Goal: Information Seeking & Learning: Learn about a topic

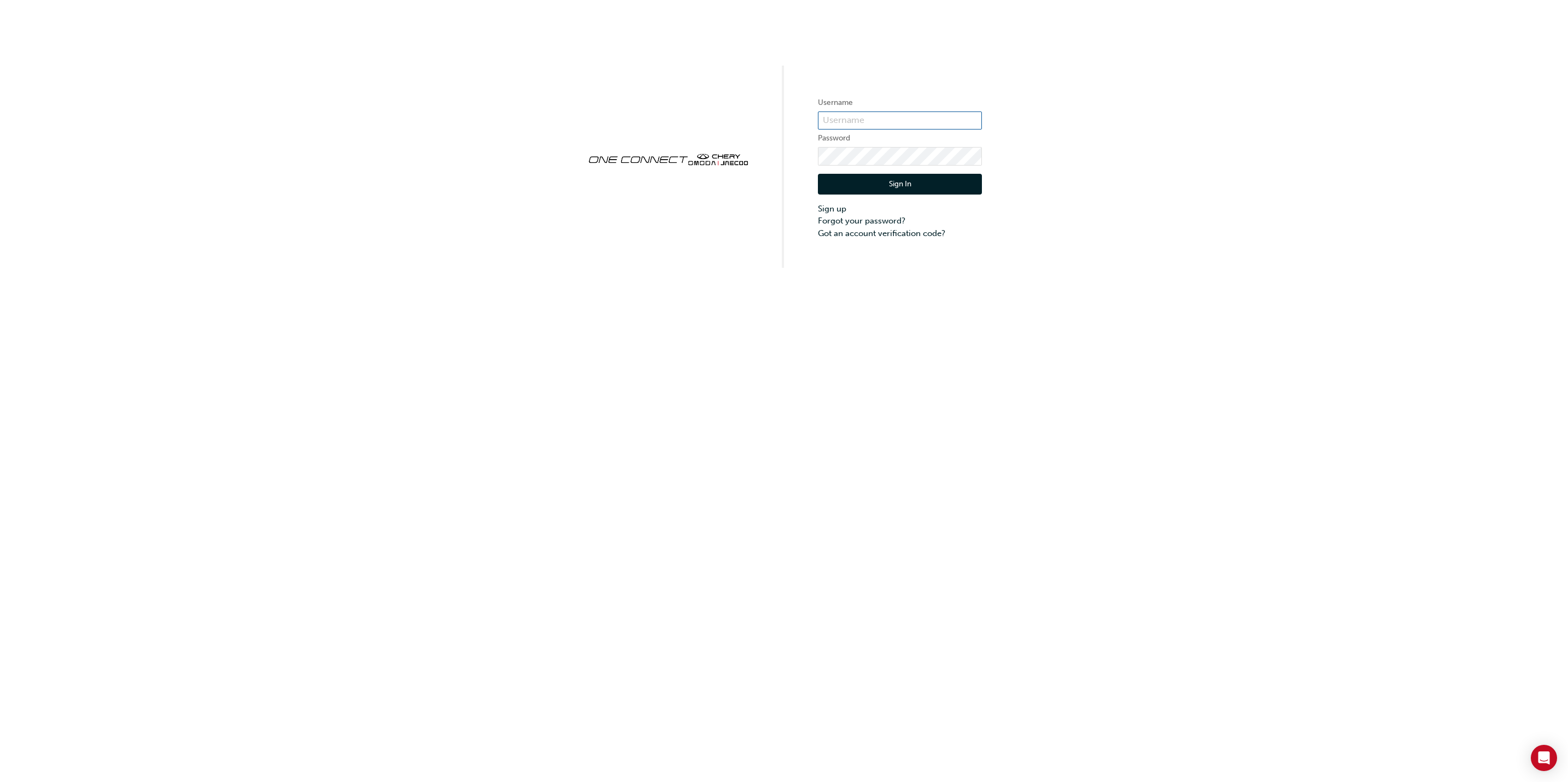
type input "cma0037"
click at [886, 185] on button "Sign In" at bounding box center [900, 184] width 164 height 21
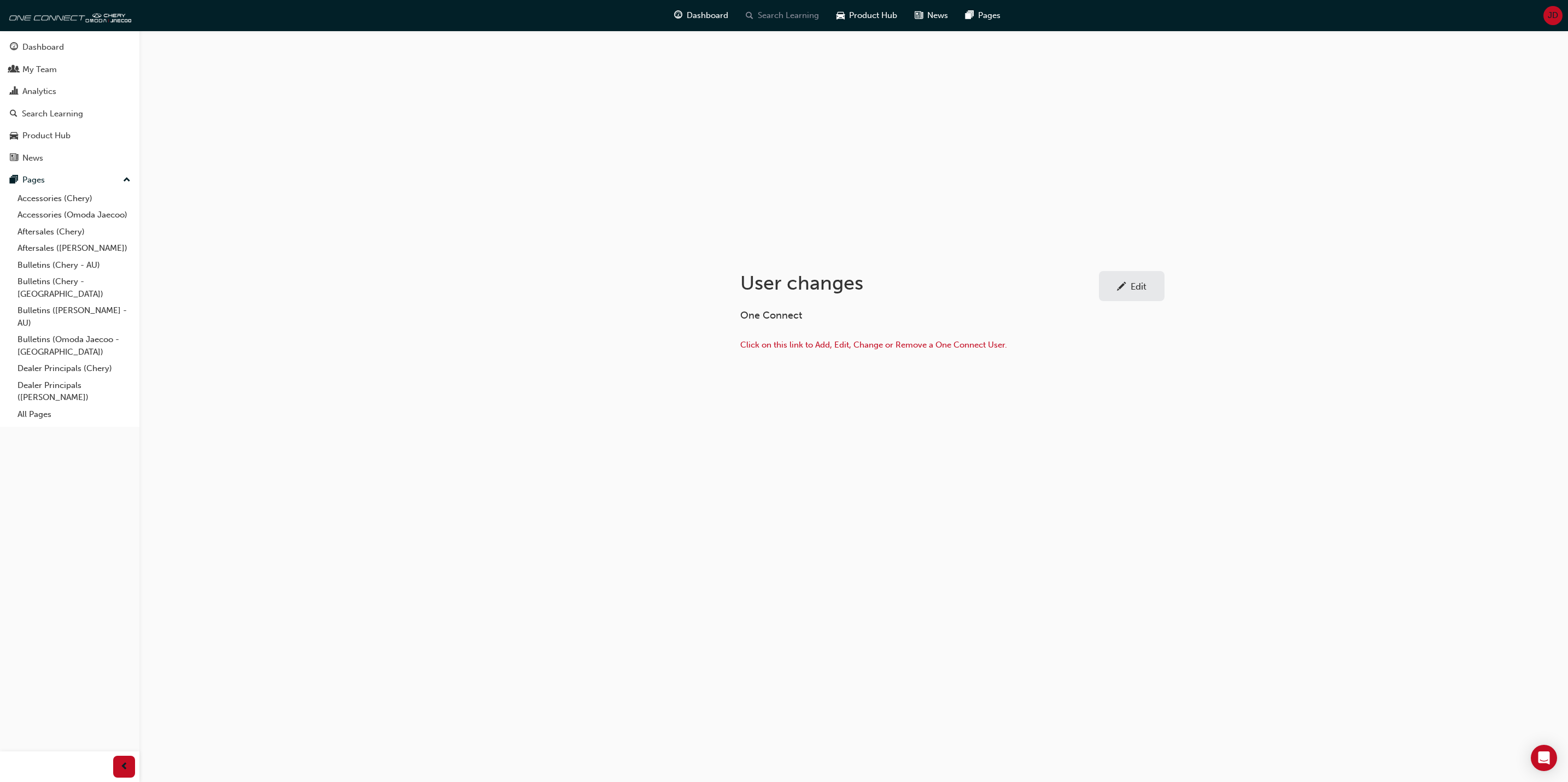
click at [796, 13] on span "Search Learning" at bounding box center [788, 15] width 61 height 13
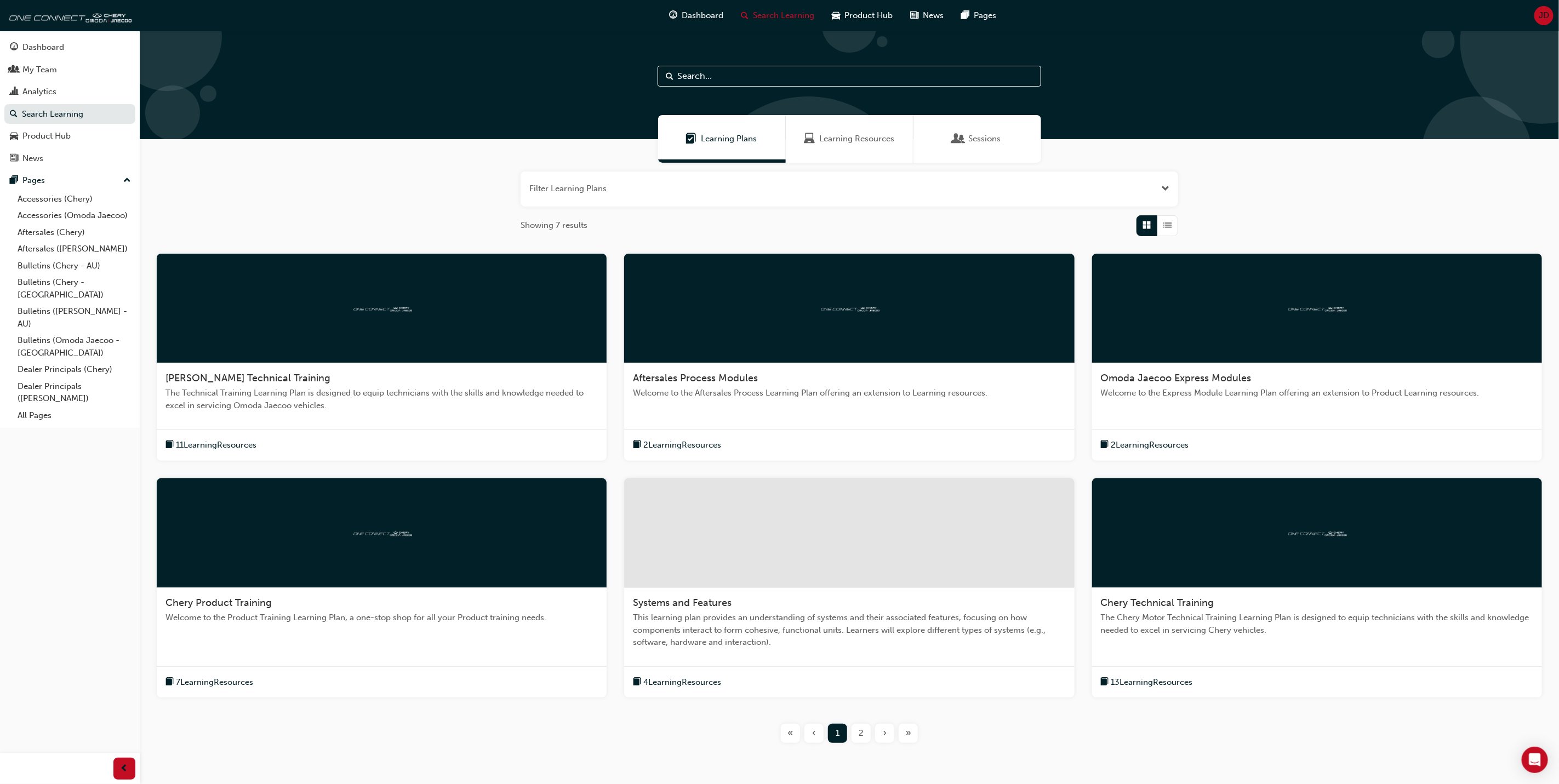
click at [860, 736] on span "2" at bounding box center [861, 733] width 5 height 13
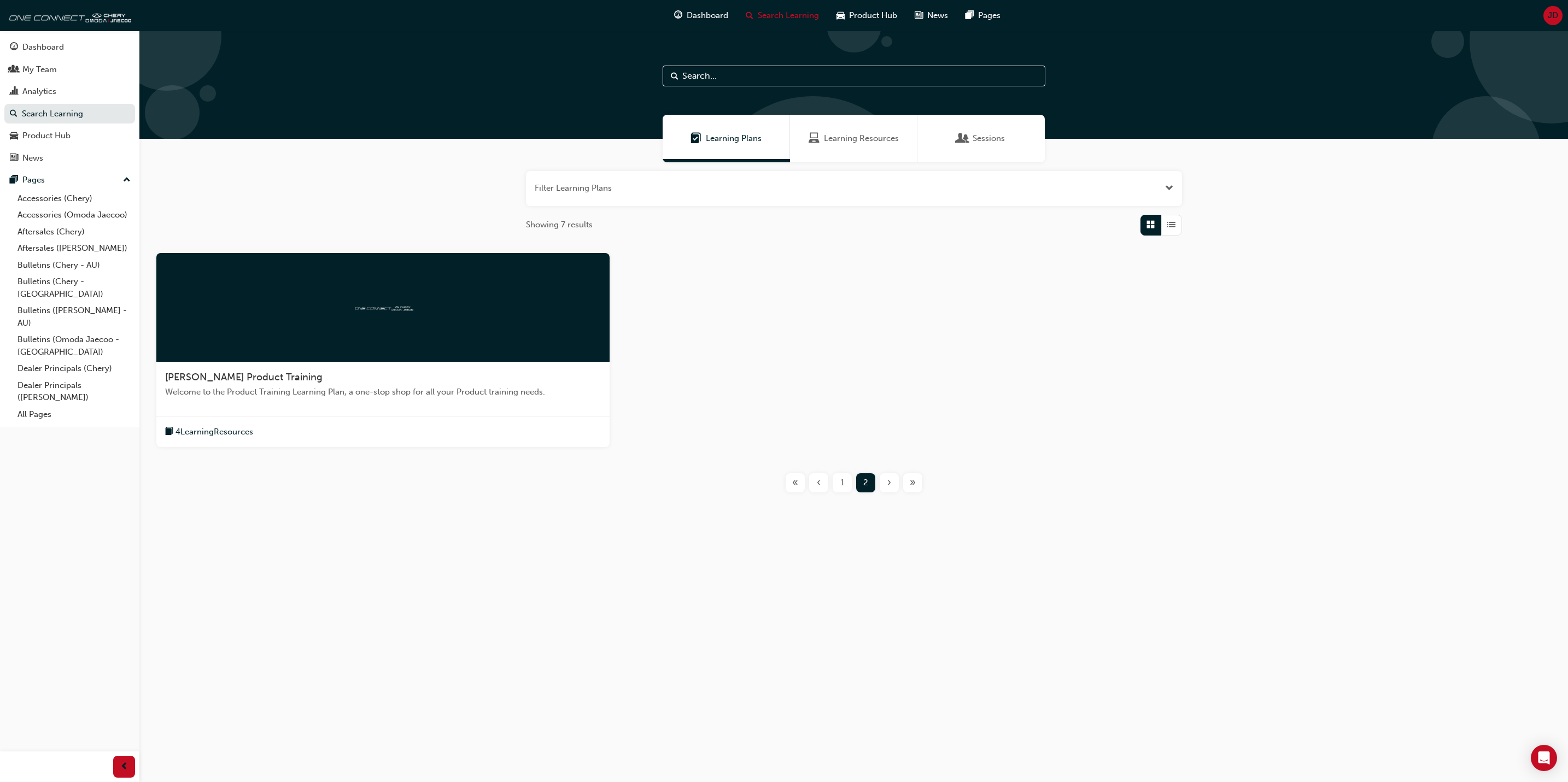
click at [841, 483] on span "1" at bounding box center [842, 483] width 4 height 13
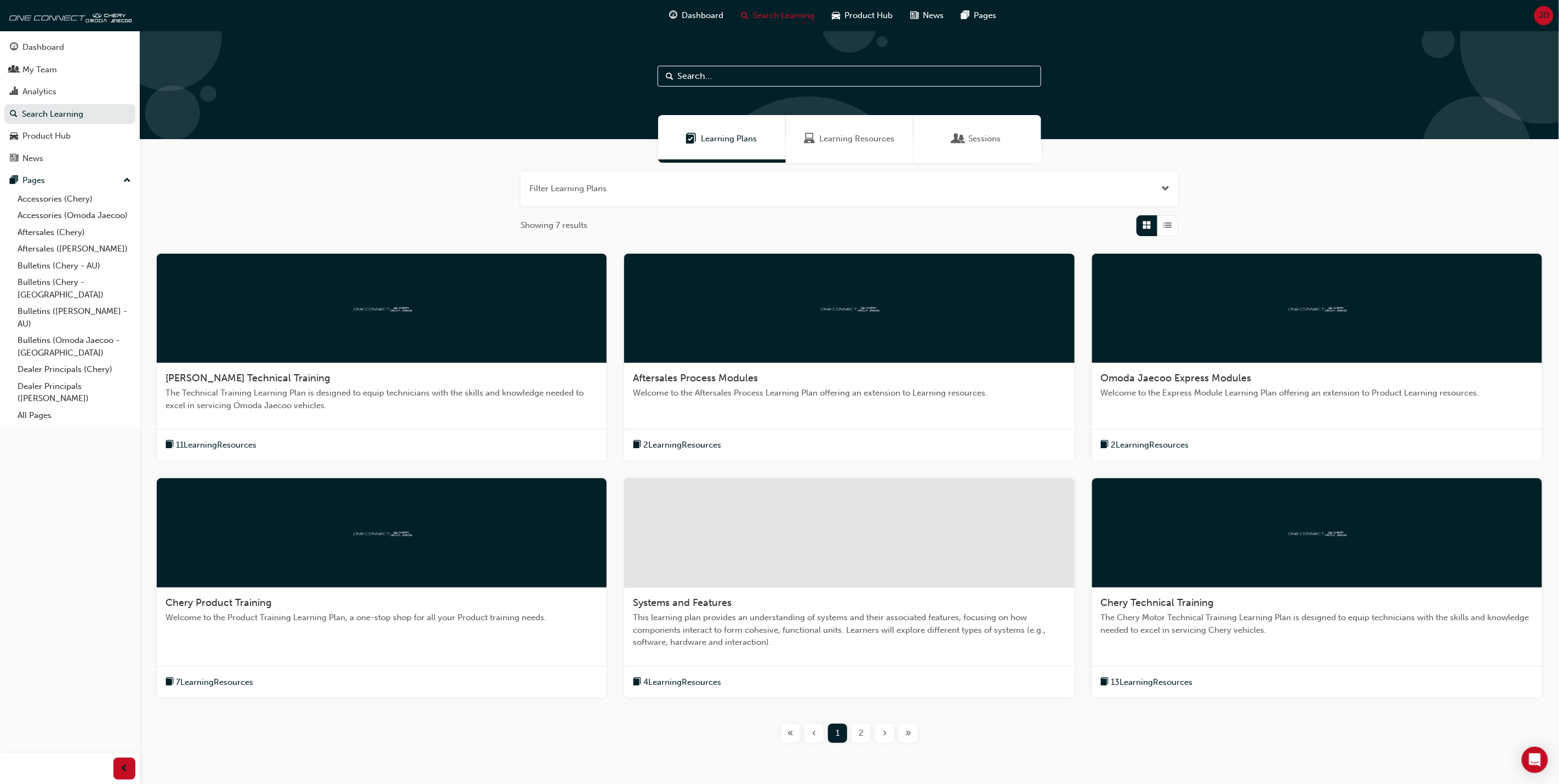
click at [845, 137] on span "Learning Resources" at bounding box center [857, 138] width 75 height 13
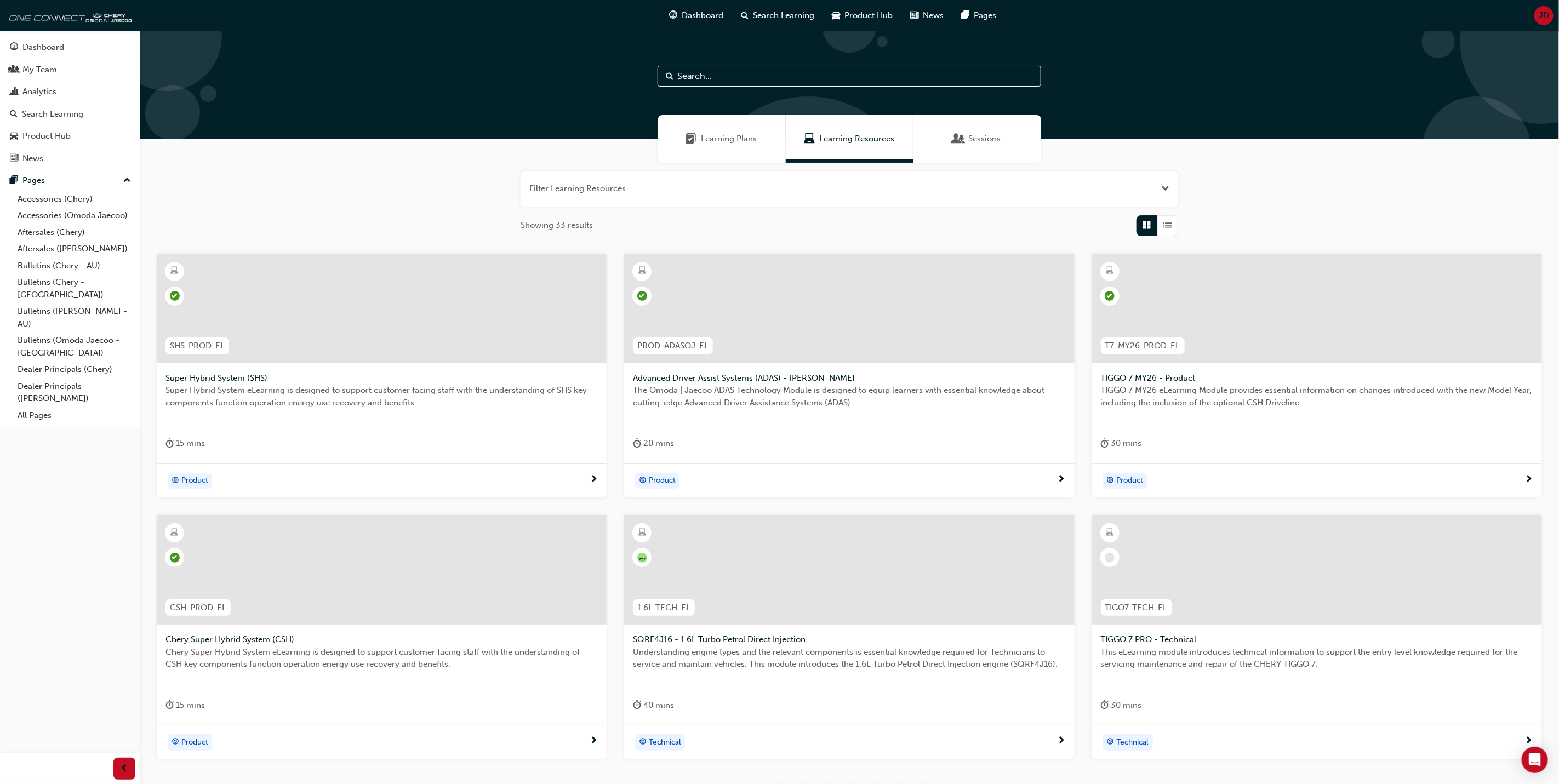
scroll to position [82, 0]
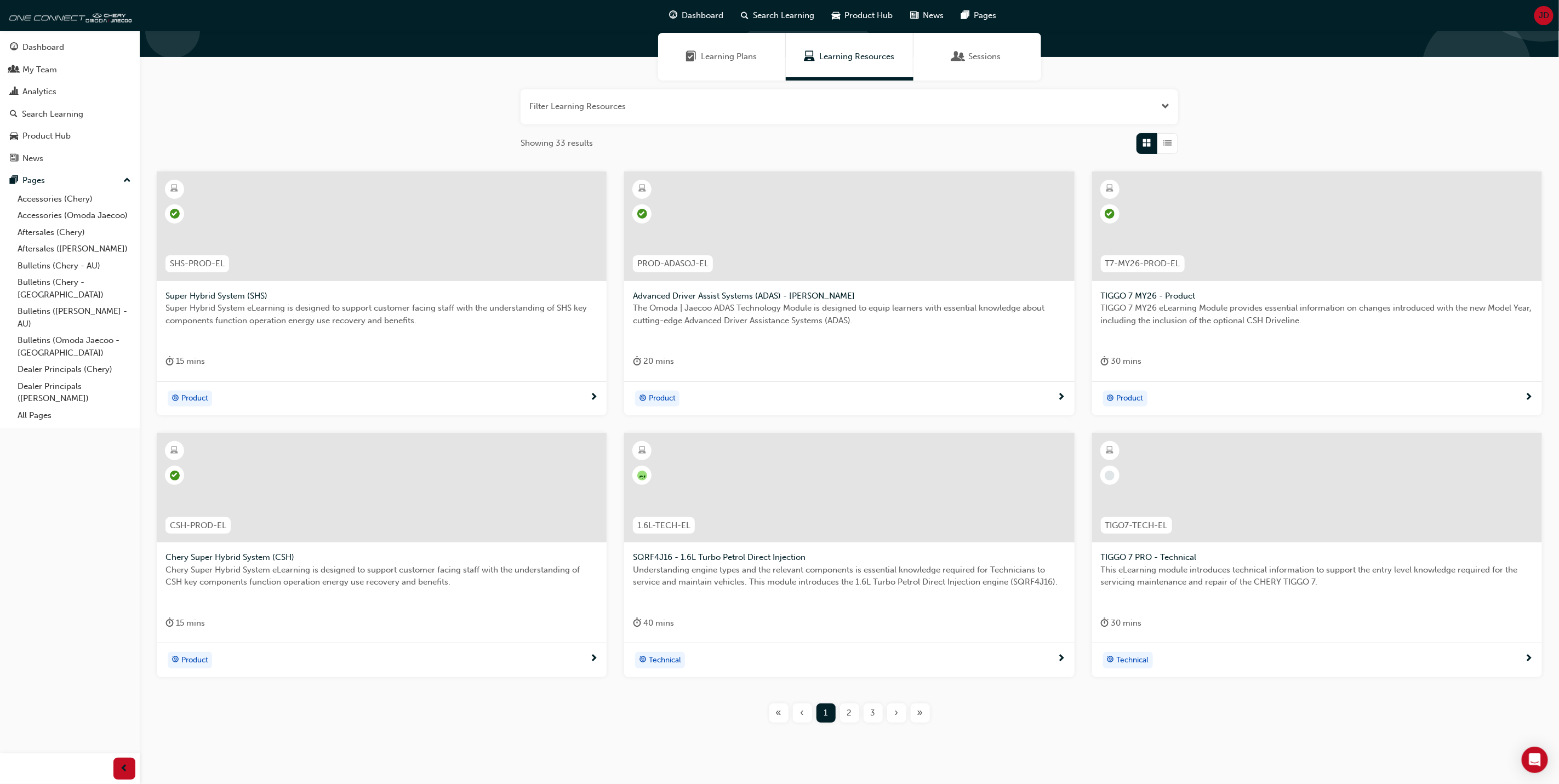
click at [844, 712] on div "2" at bounding box center [849, 713] width 19 height 19
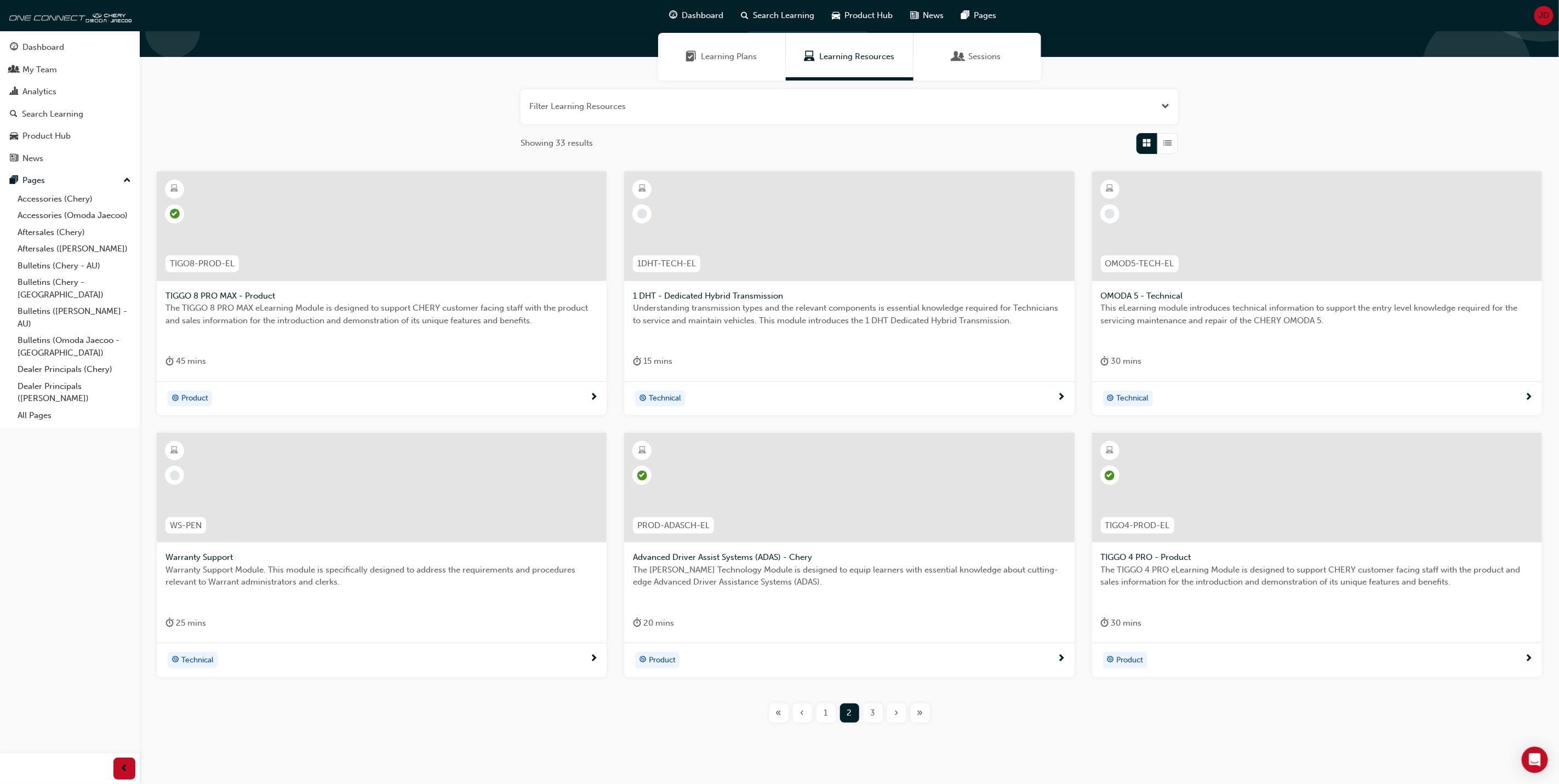
click at [873, 712] on span "3" at bounding box center [873, 713] width 5 height 13
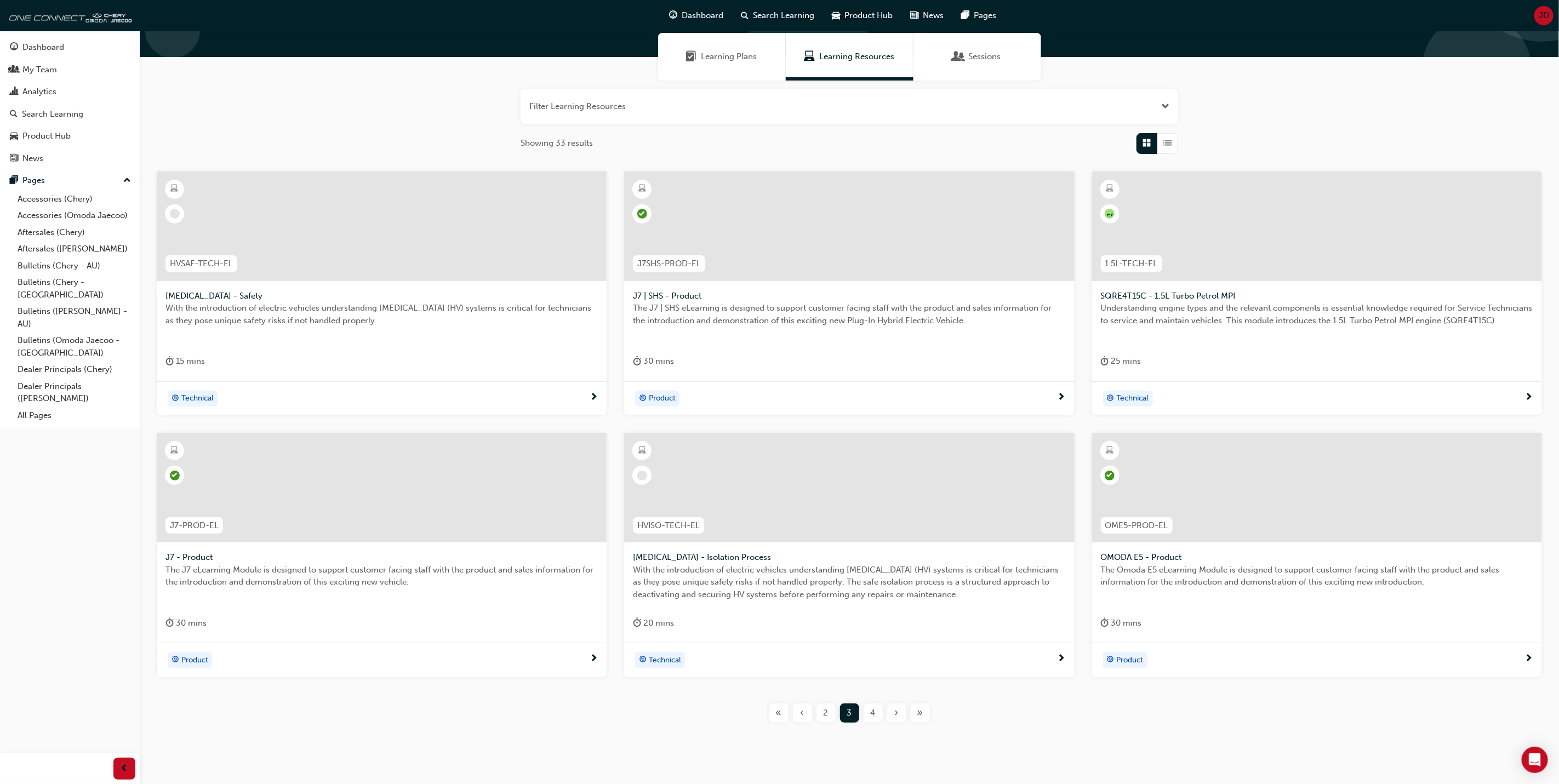
click at [874, 713] on span "4" at bounding box center [873, 713] width 5 height 13
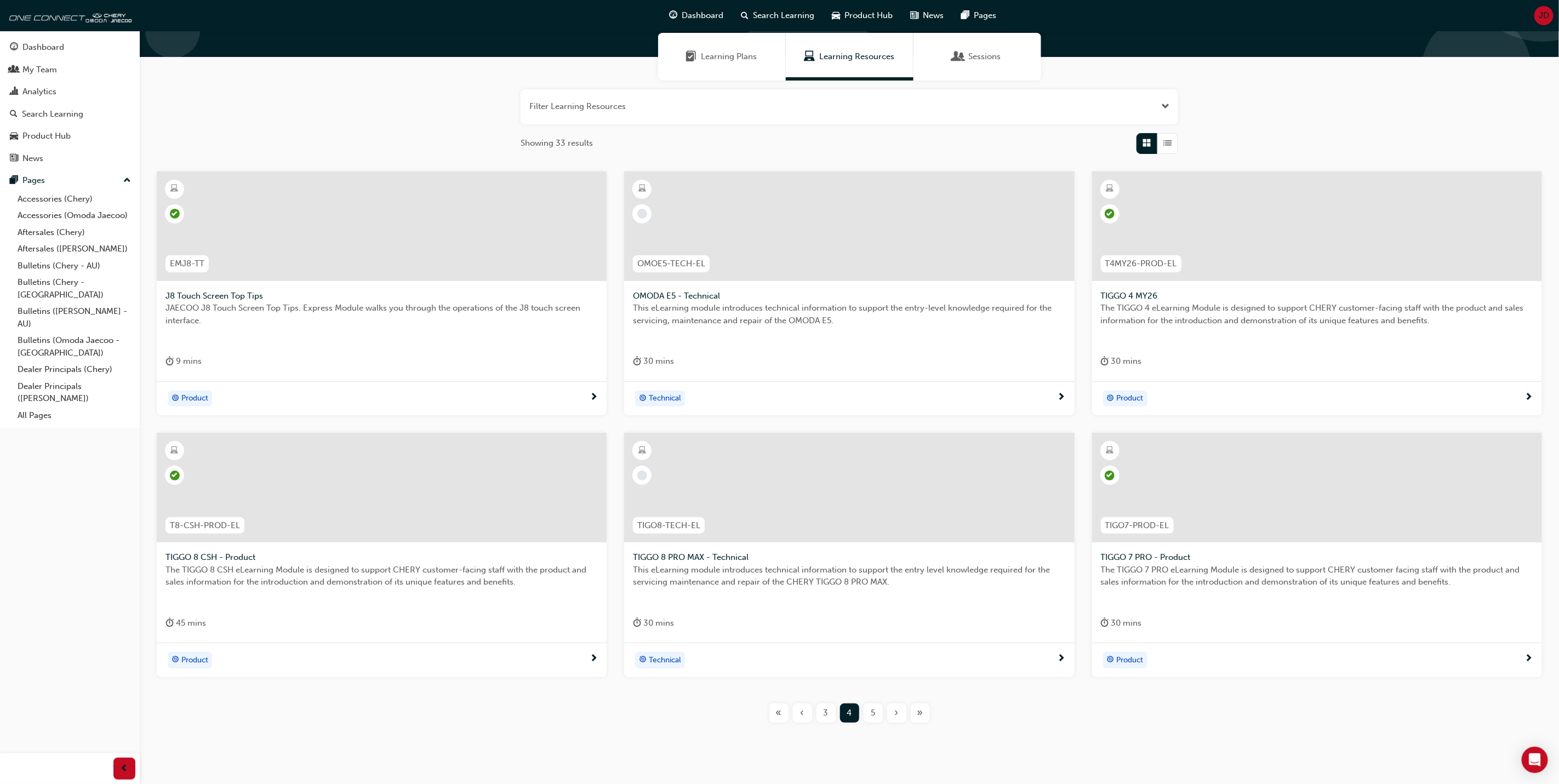
click at [873, 712] on span "5" at bounding box center [873, 713] width 4 height 13
click at [400, 228] on div at bounding box center [381, 226] width 450 height 110
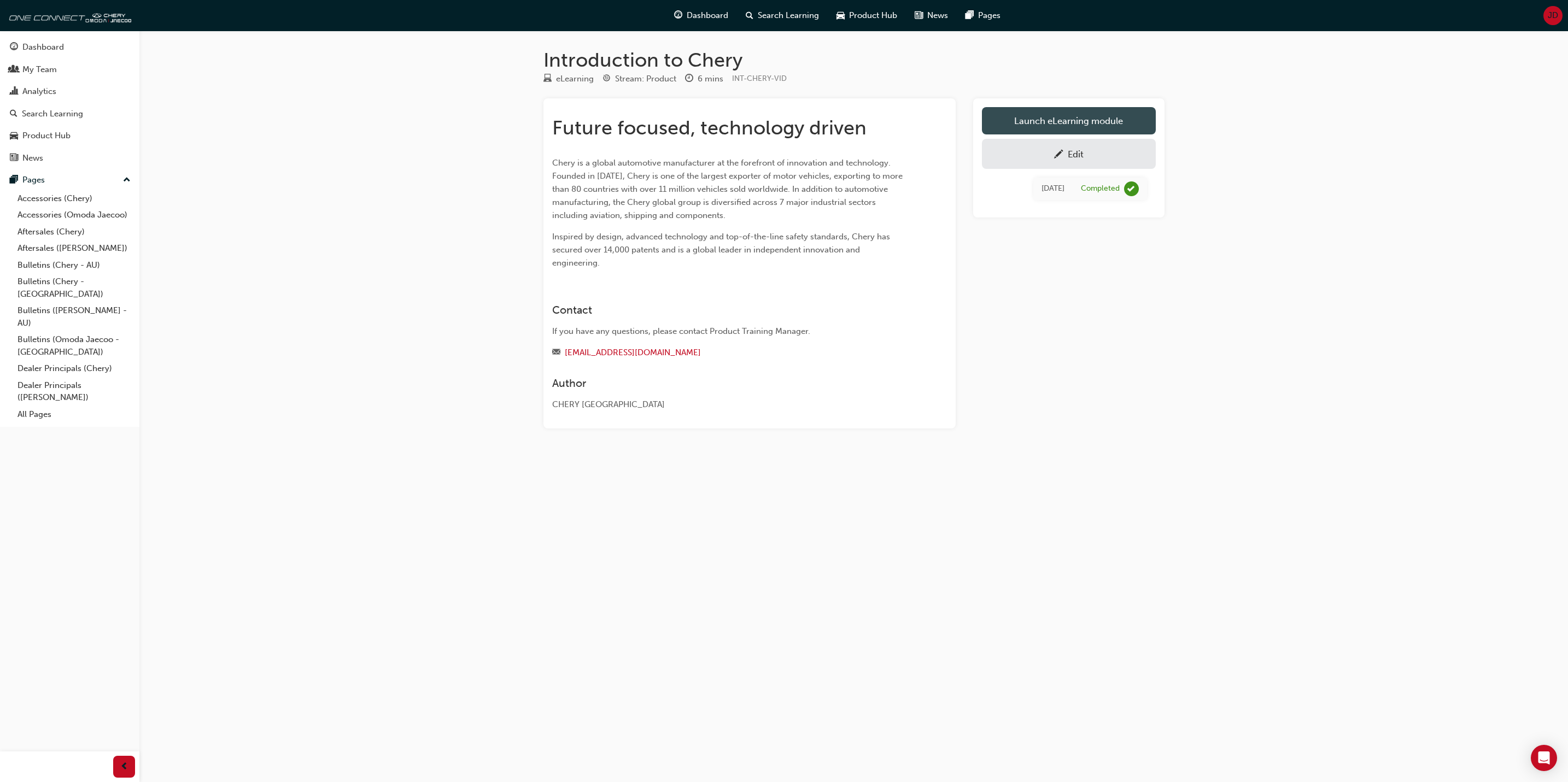
click at [1052, 117] on link "Launch eLearning module" at bounding box center [1069, 120] width 174 height 27
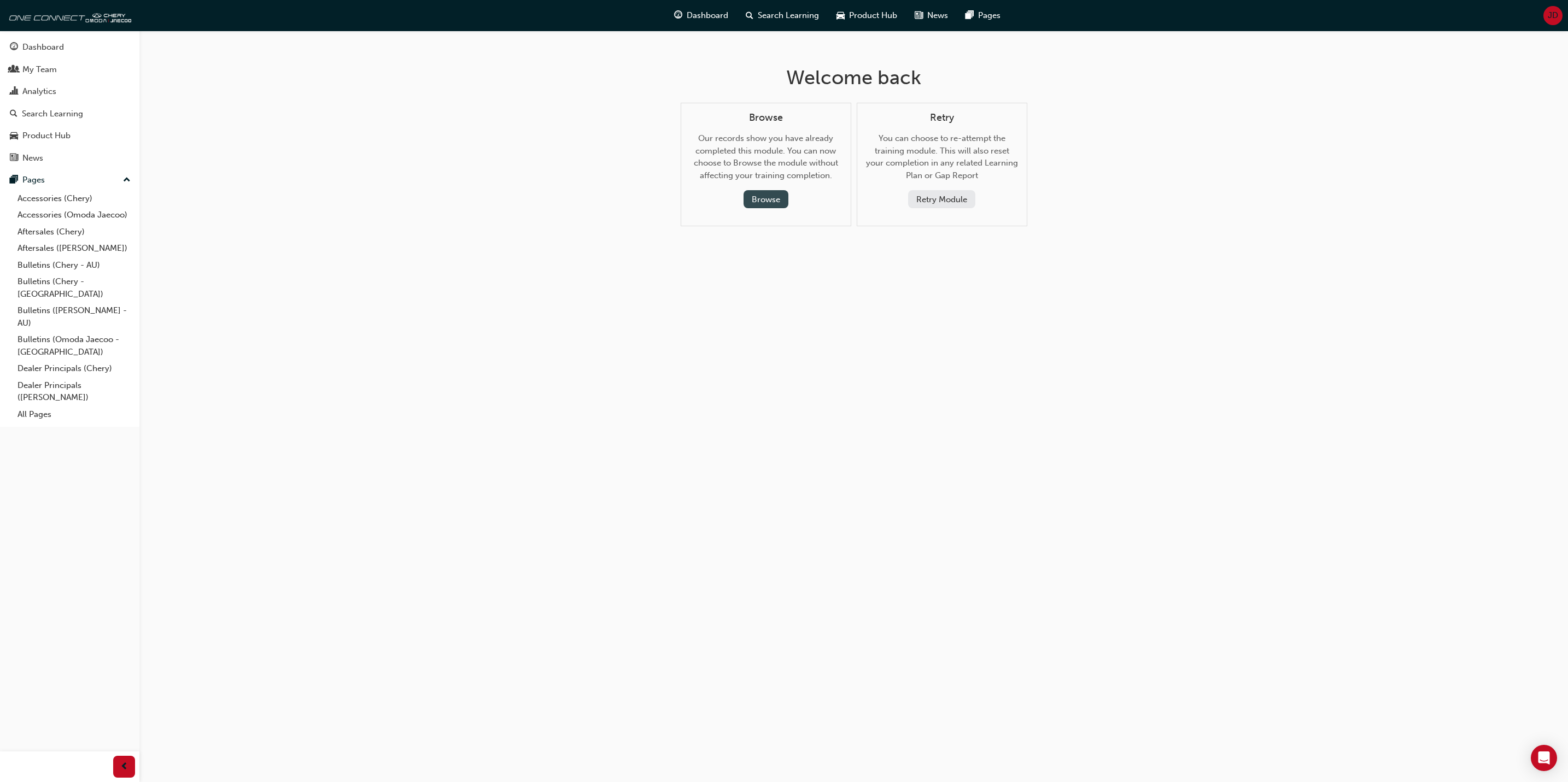
click at [772, 196] on button "Browse" at bounding box center [766, 200] width 45 height 18
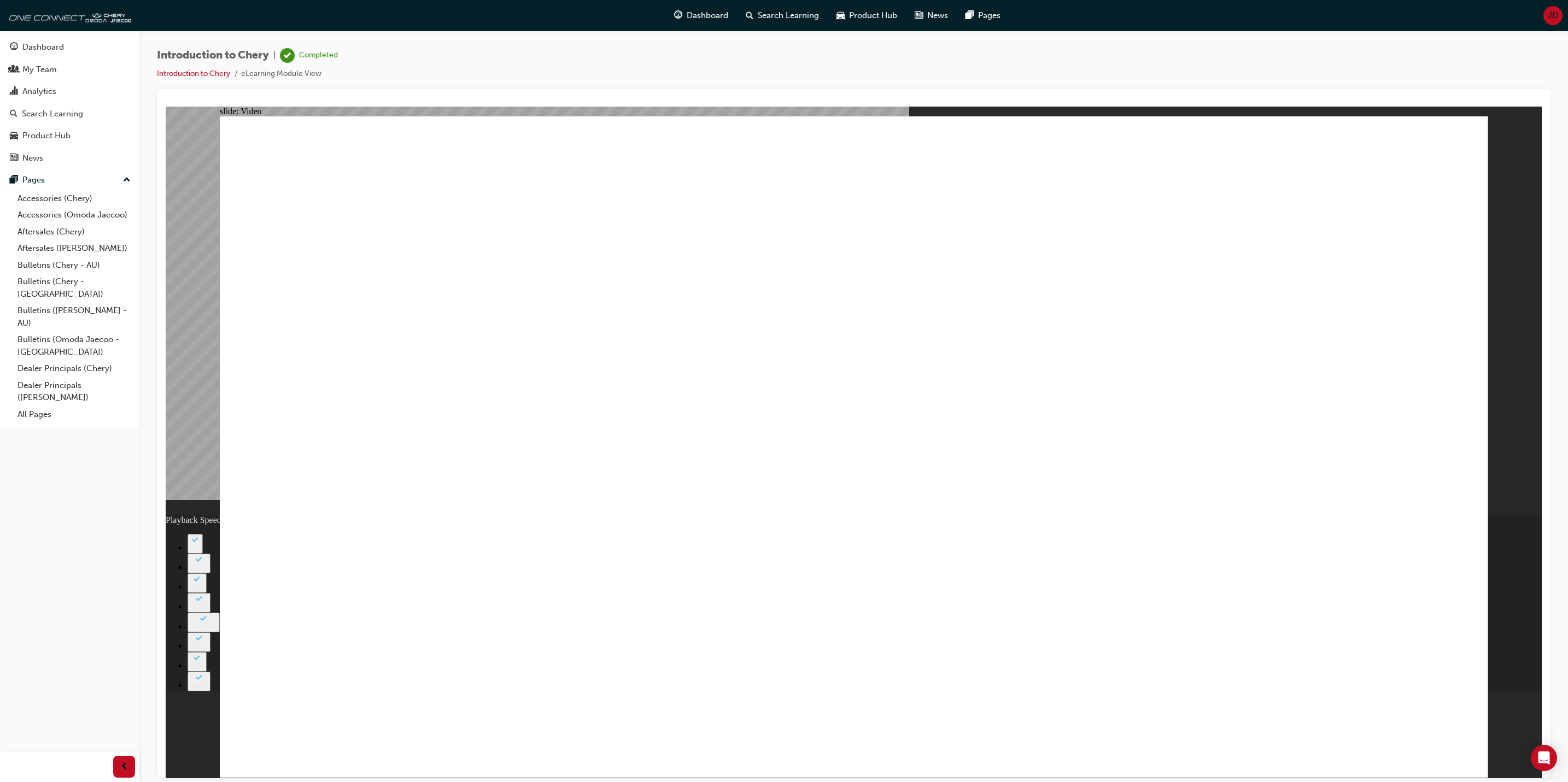
drag, startPoint x: 737, startPoint y: 727, endPoint x: 756, endPoint y: 727, distance: 19.0
drag, startPoint x: 765, startPoint y: 727, endPoint x: 772, endPoint y: 728, distance: 7.1
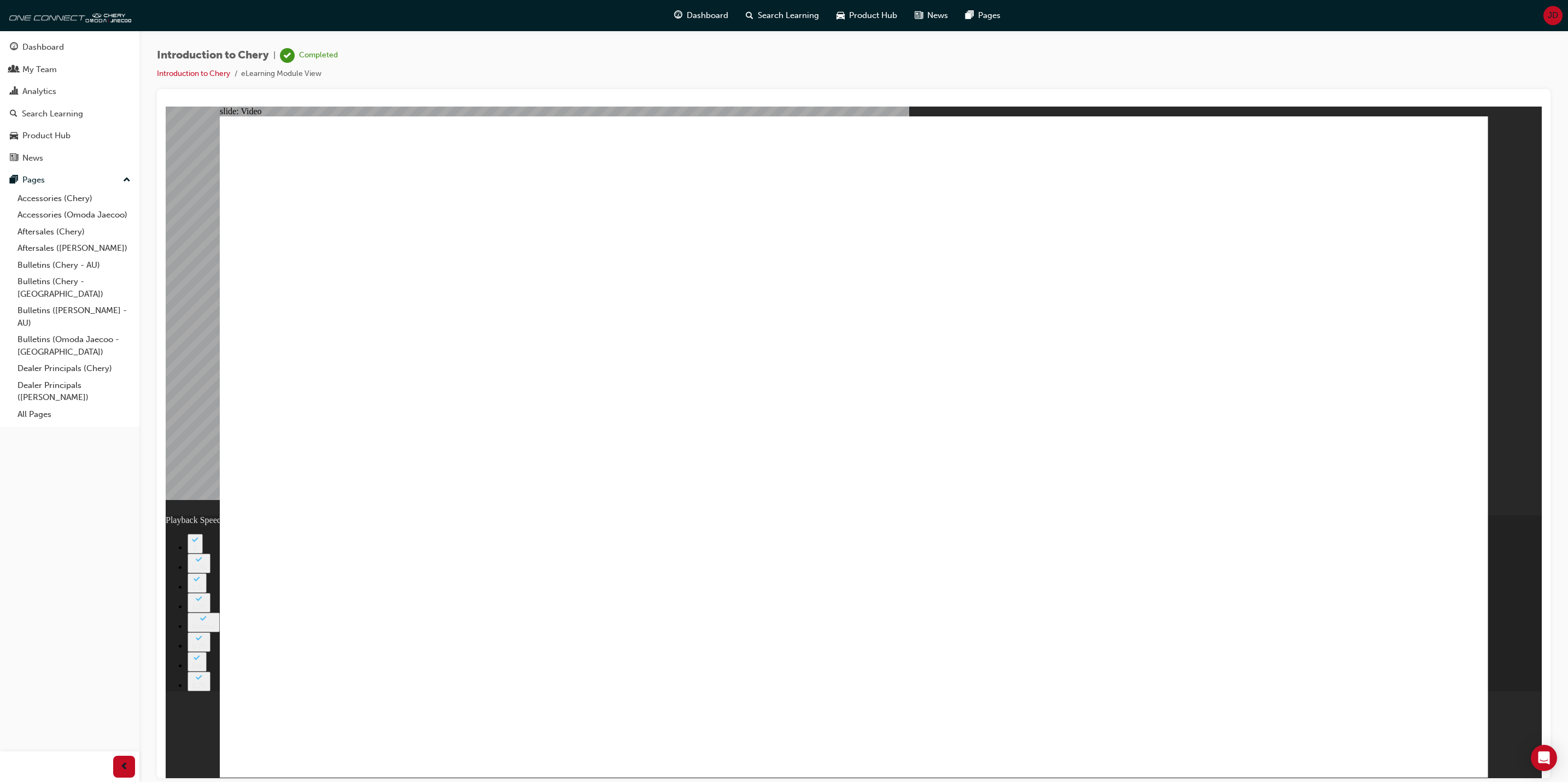
drag, startPoint x: 772, startPoint y: 728, endPoint x: 787, endPoint y: 727, distance: 15.0
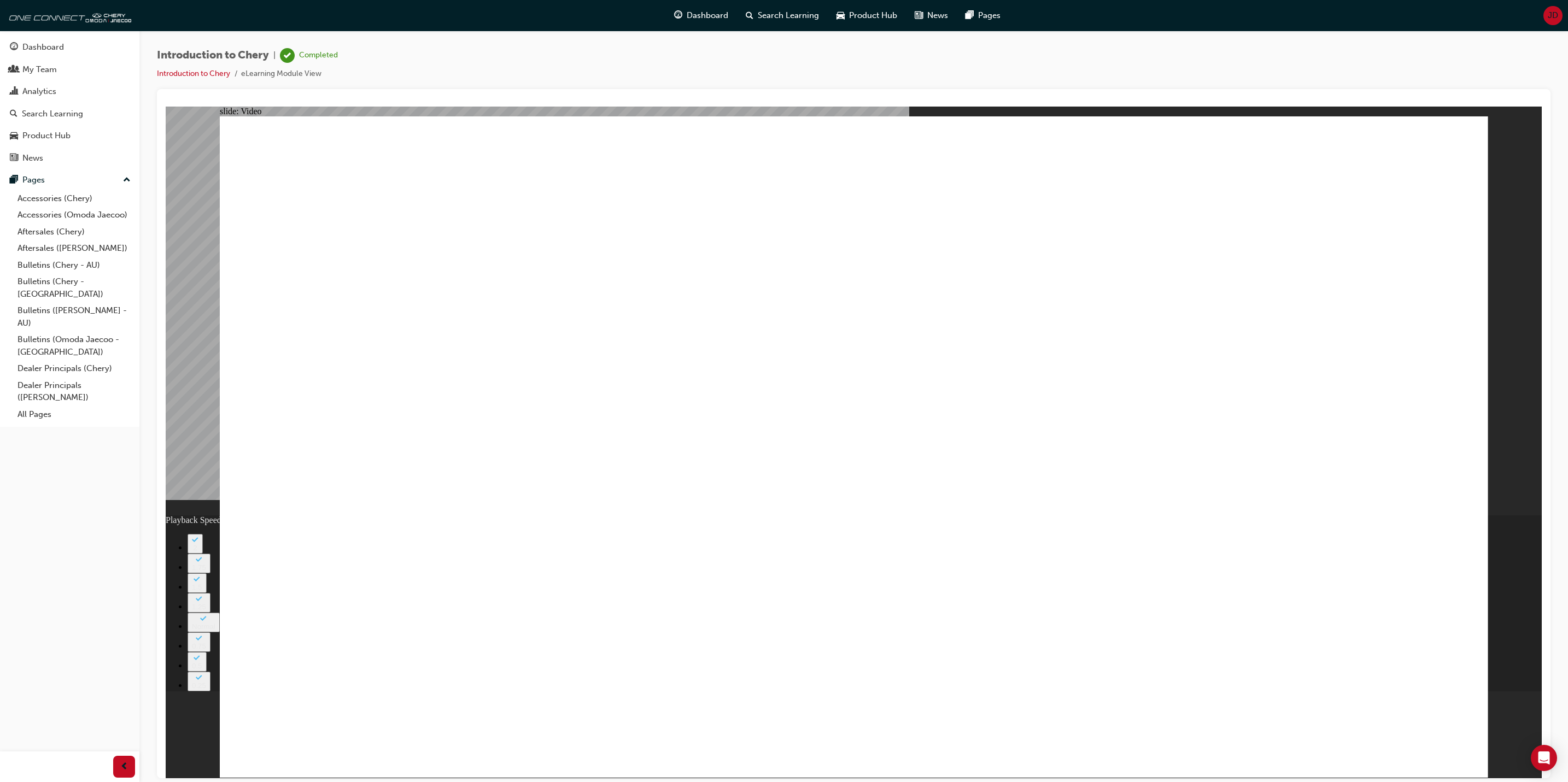
drag, startPoint x: 830, startPoint y: 728, endPoint x: 843, endPoint y: 728, distance: 13.0
drag, startPoint x: 859, startPoint y: 729, endPoint x: 874, endPoint y: 729, distance: 15.0
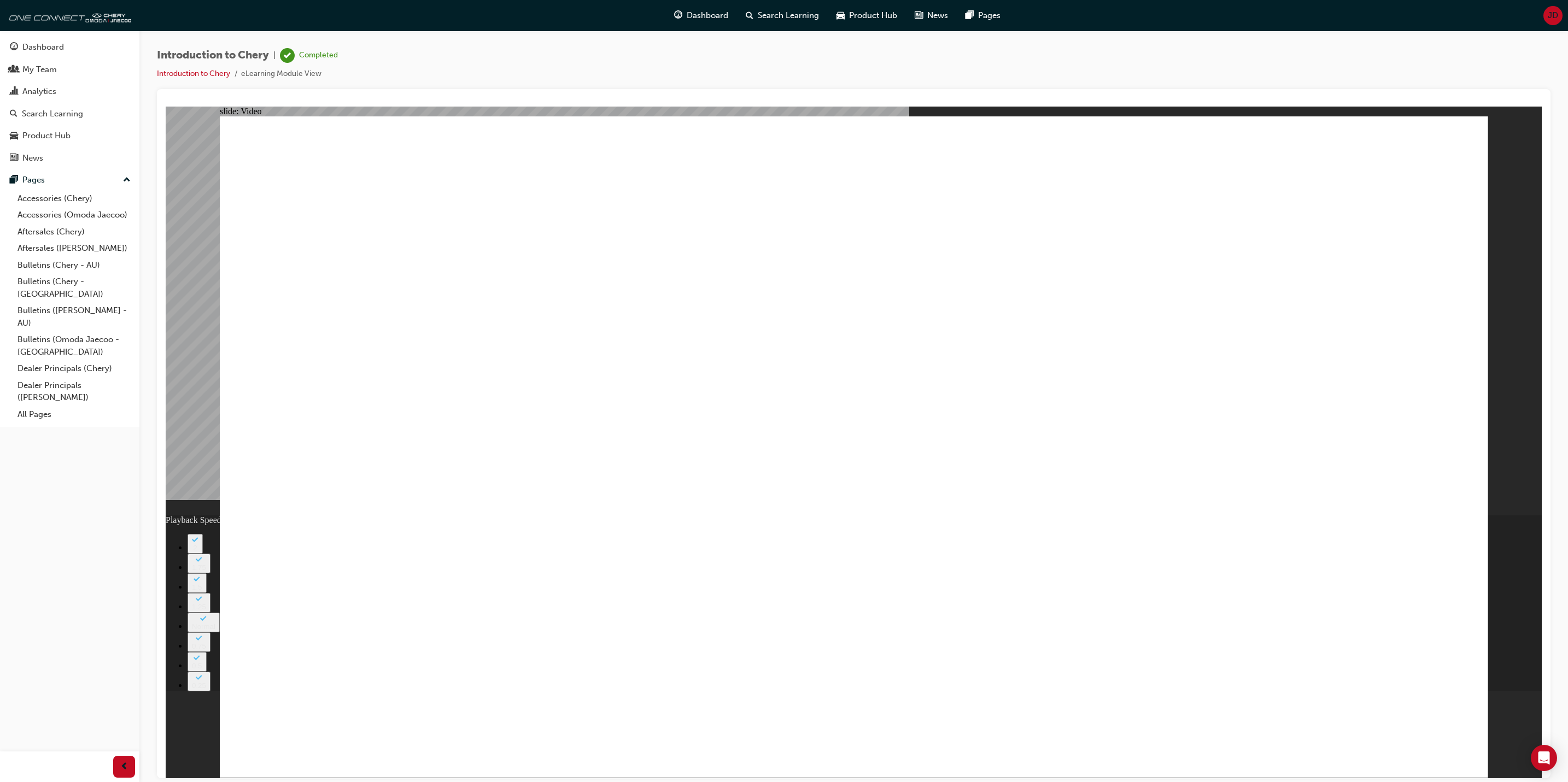
drag, startPoint x: 893, startPoint y: 727, endPoint x: 907, endPoint y: 727, distance: 14.0
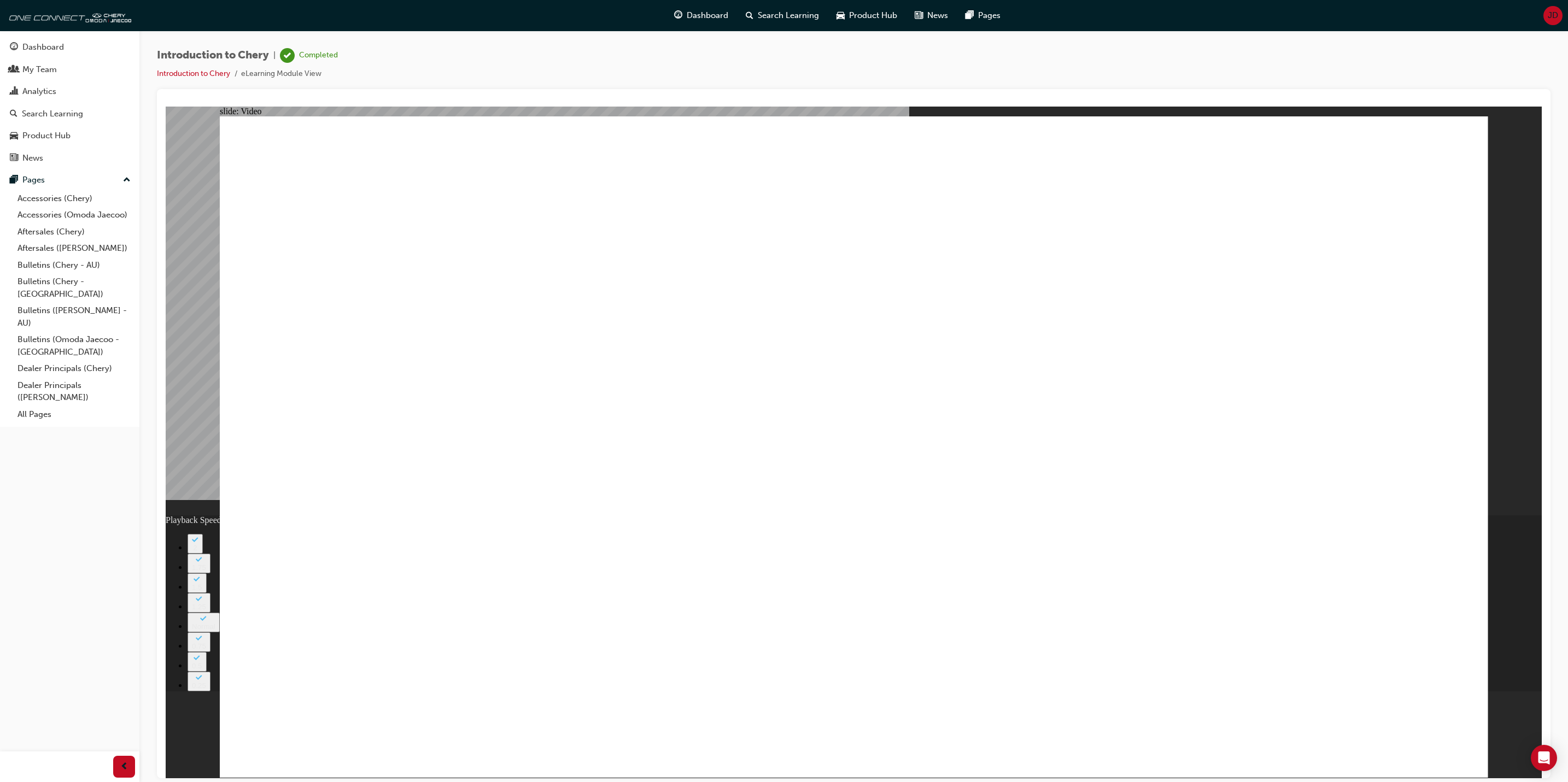
drag, startPoint x: 925, startPoint y: 727, endPoint x: 940, endPoint y: 728, distance: 15.0
drag, startPoint x: 947, startPoint y: 728, endPoint x: 961, endPoint y: 728, distance: 14.0
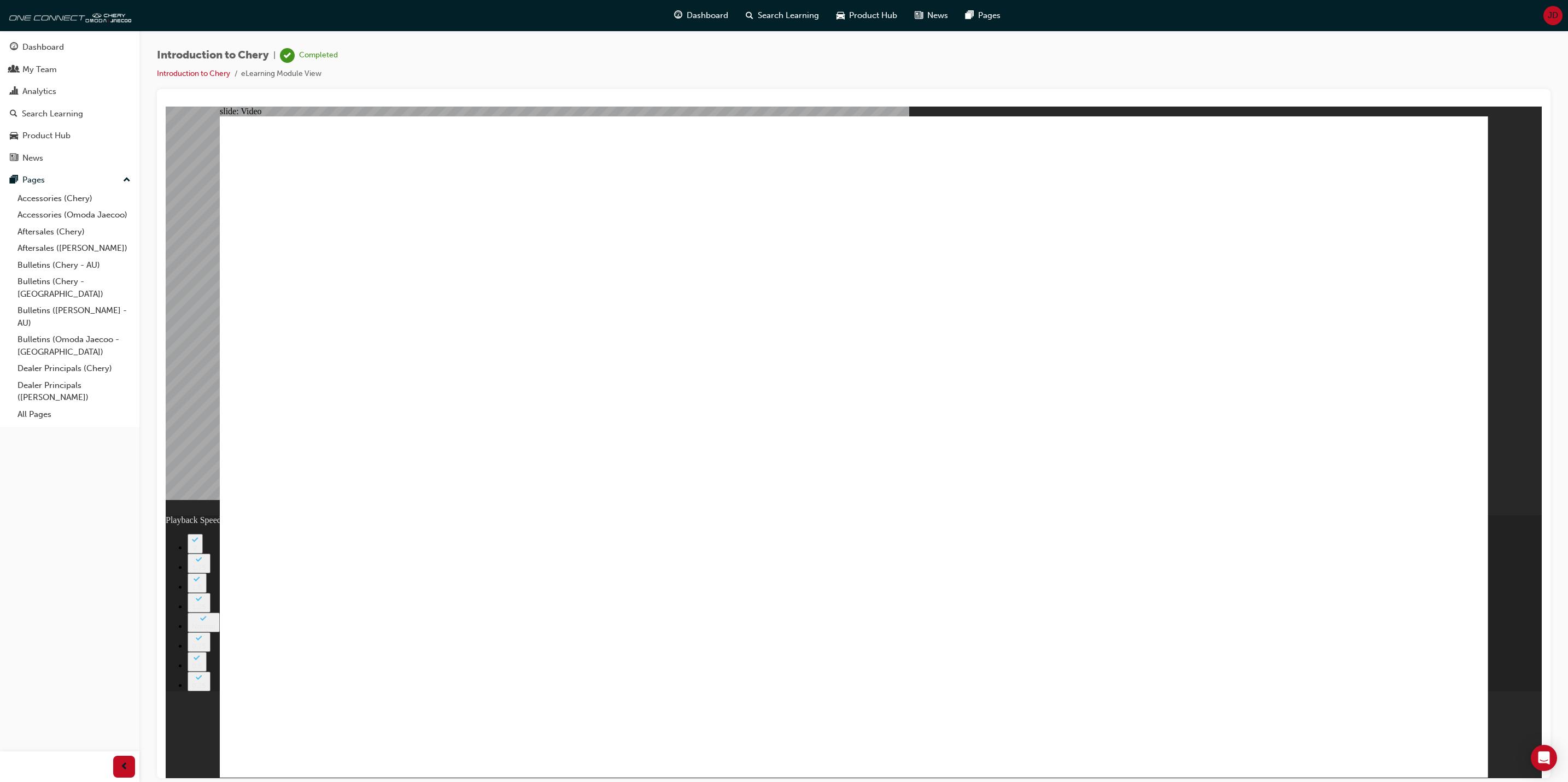
drag, startPoint x: 1150, startPoint y: 727, endPoint x: 1158, endPoint y: 728, distance: 8.1
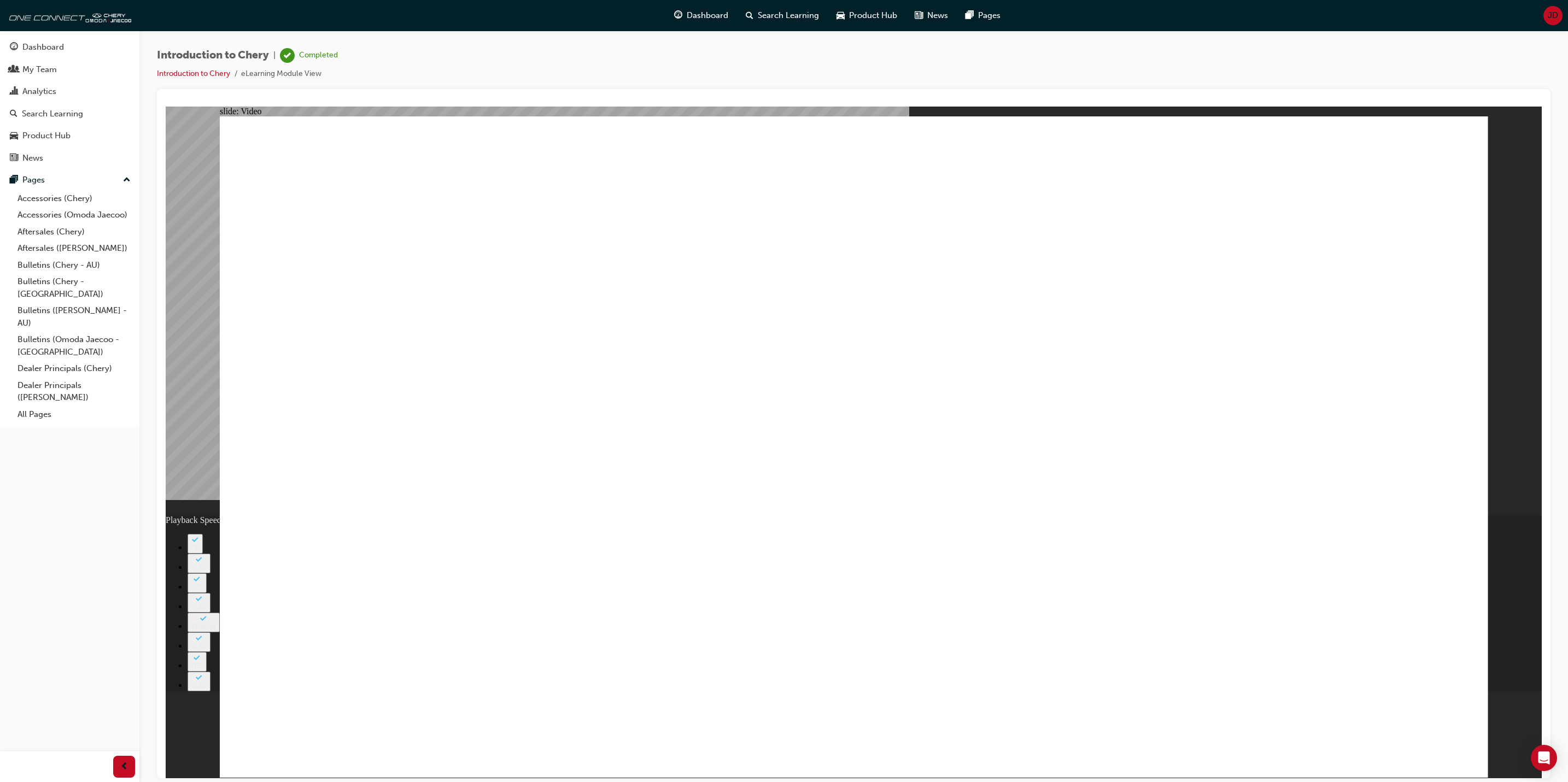
drag, startPoint x: 1227, startPoint y: 729, endPoint x: 1237, endPoint y: 730, distance: 10.0
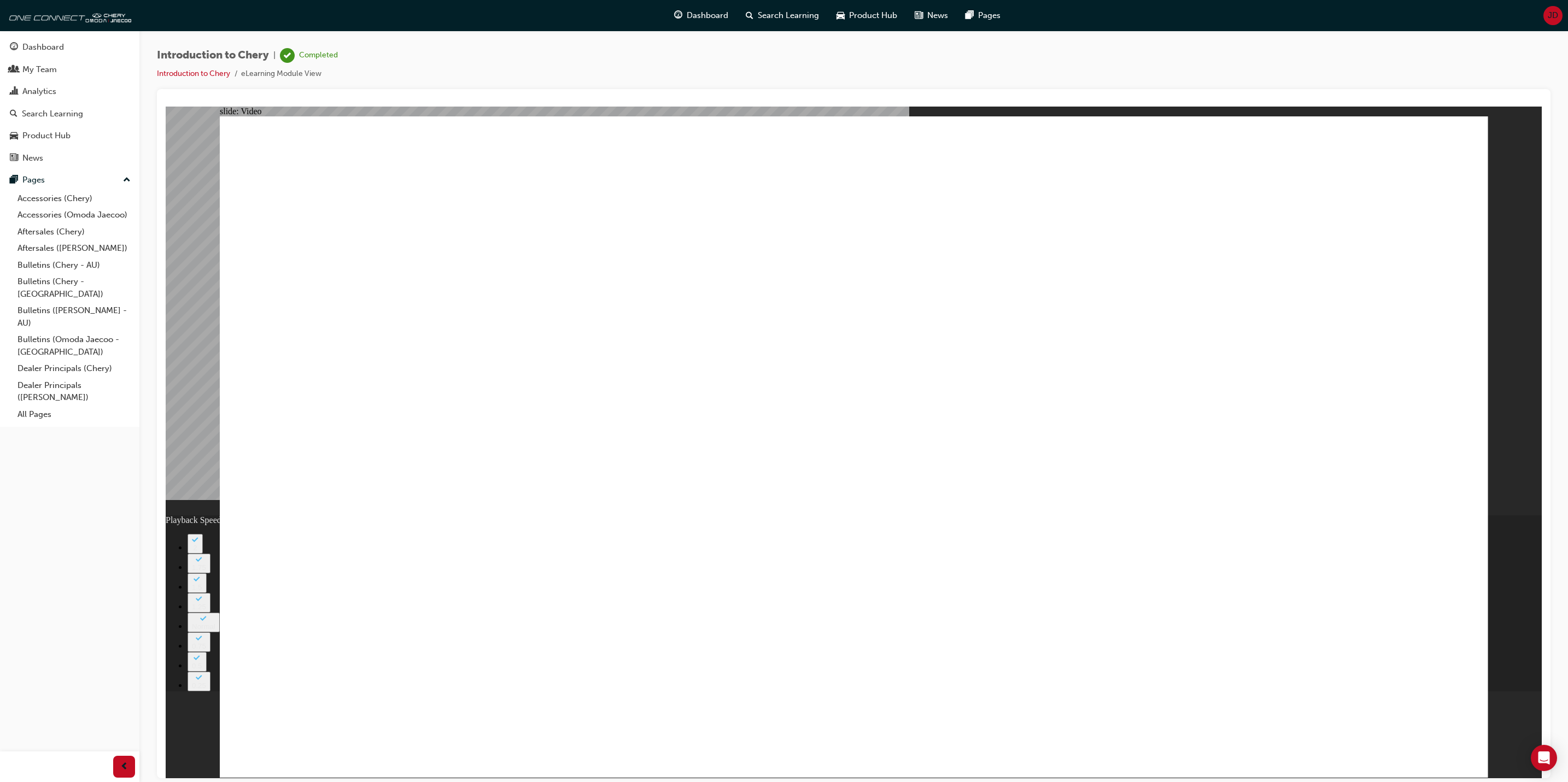
type input "311"
